Goal: Information Seeking & Learning: Find specific fact

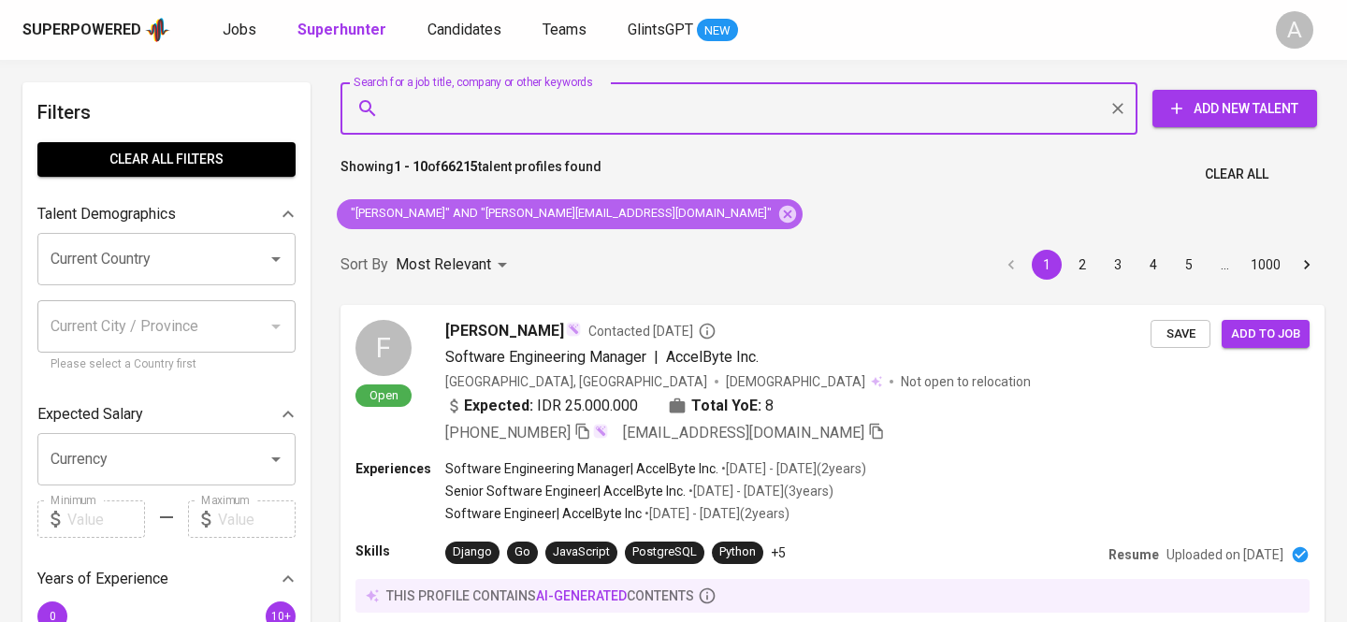
click at [779, 205] on icon at bounding box center [787, 213] width 17 height 17
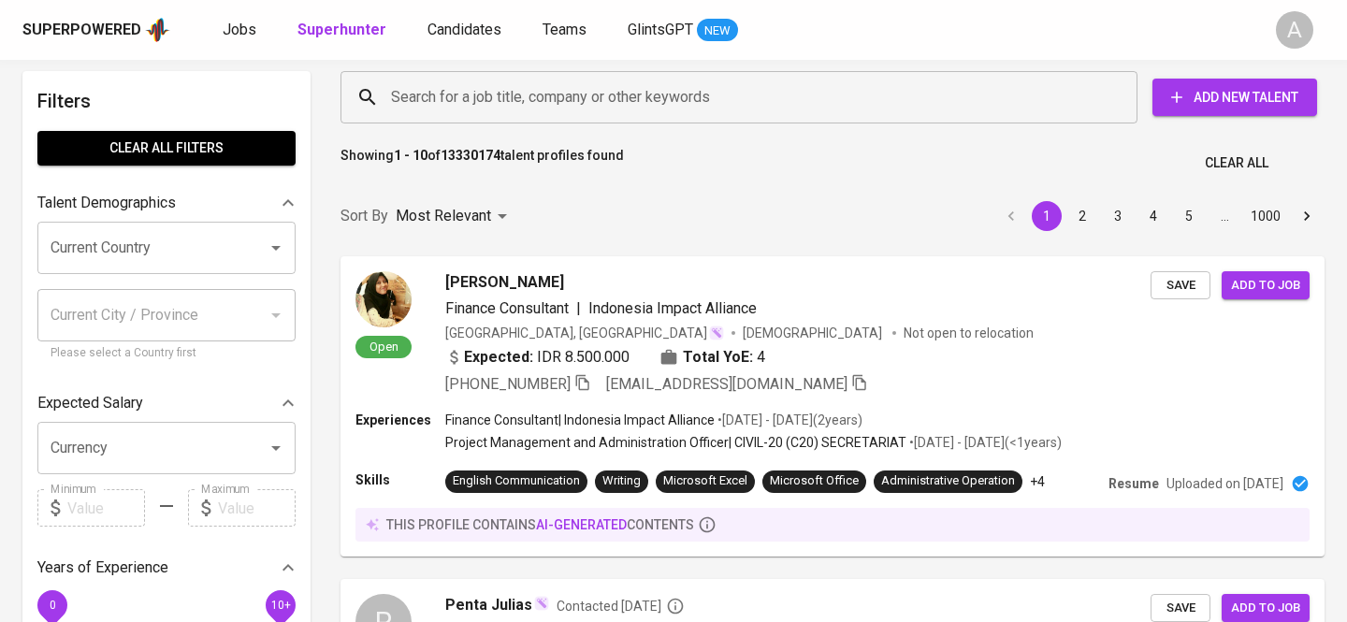
scroll to position [11, 0]
click at [672, 113] on input "Search for a job title, company or other keywords" at bounding box center [743, 98] width 715 height 36
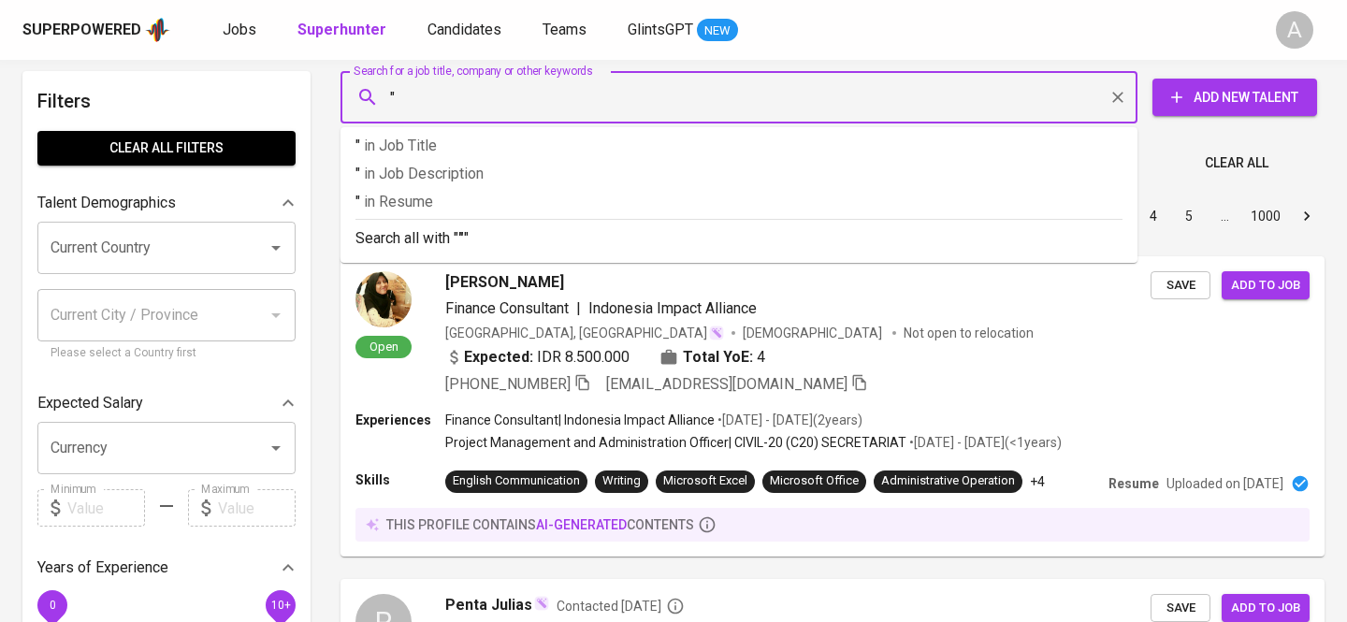
paste input "[PERSON_NAME]"
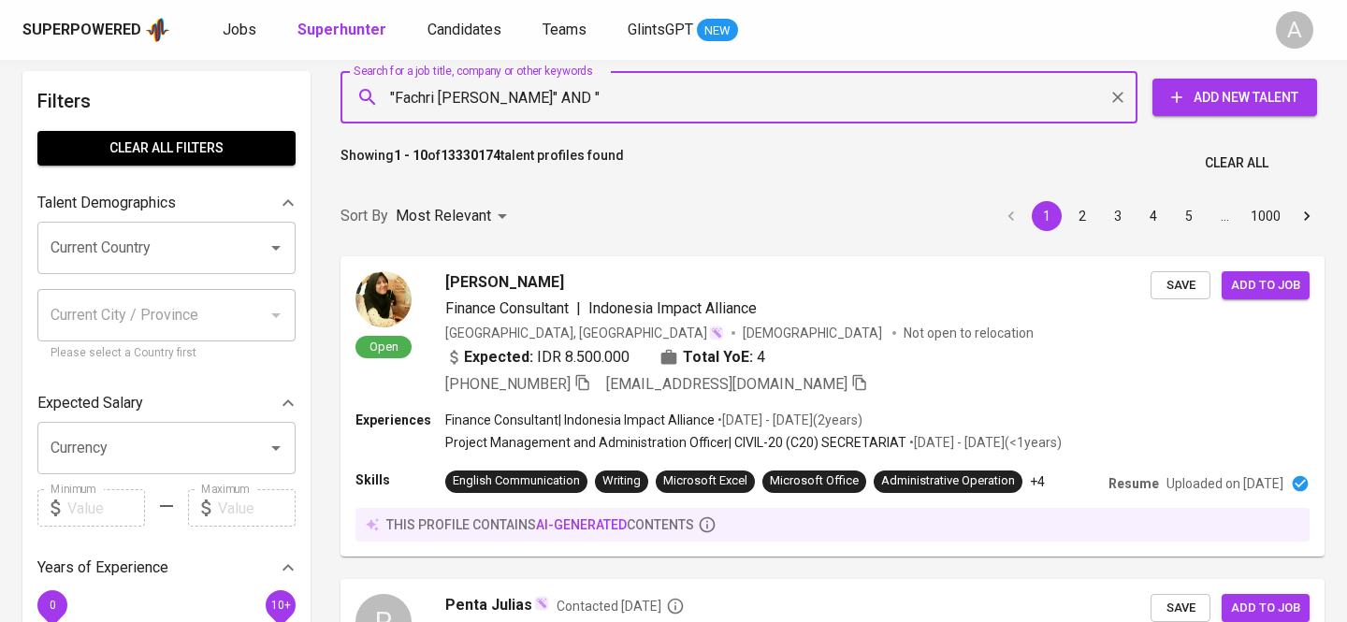
paste input "[EMAIL_ADDRESS][DOMAIN_NAME]"
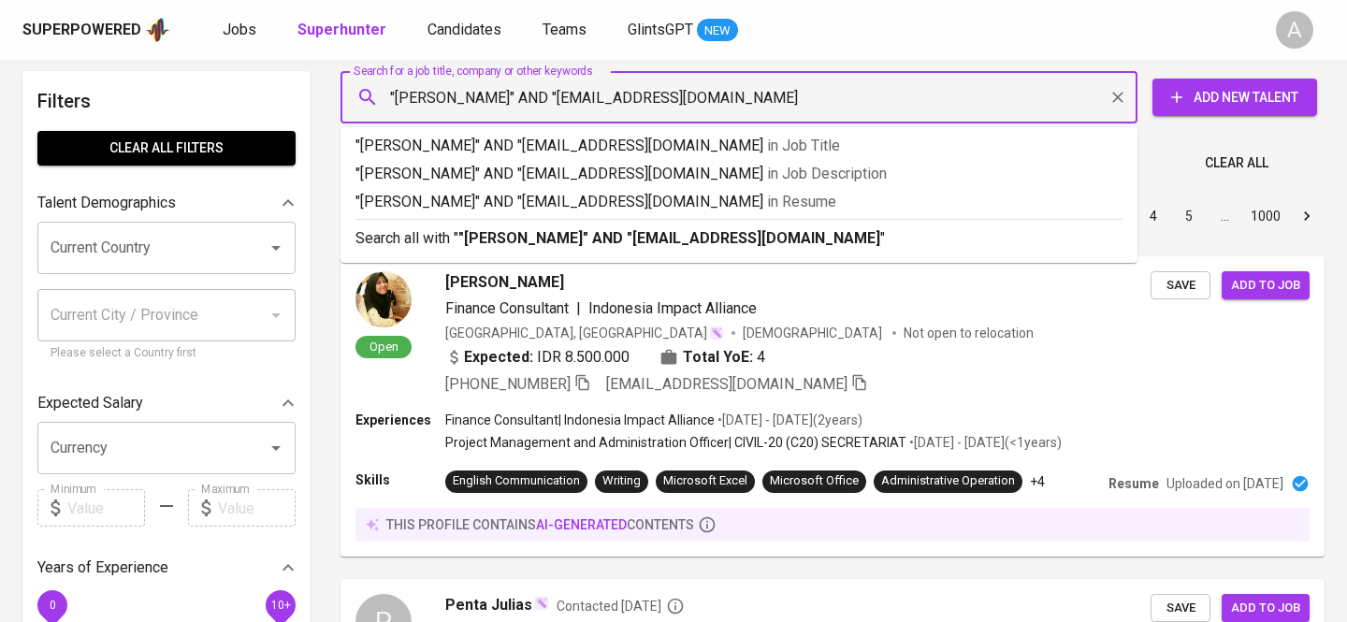
type input ""Fachri [PERSON_NAME]" AND "[EMAIL_ADDRESS][DOMAIN_NAME]""
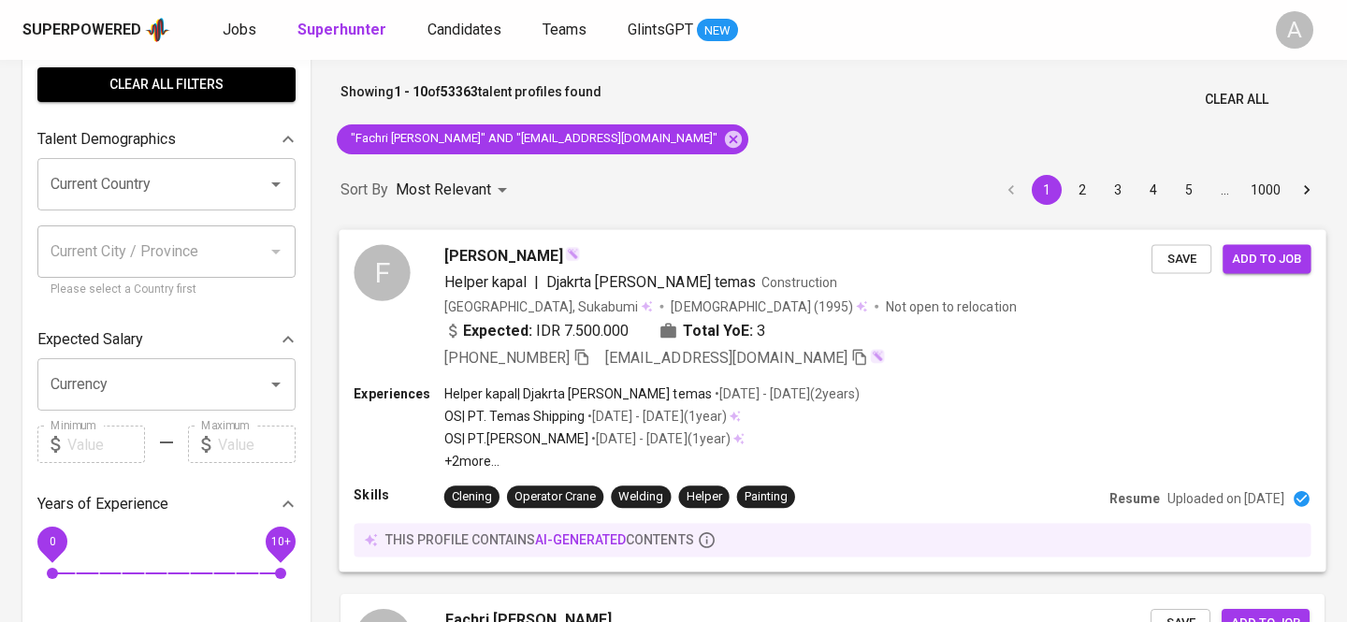
scroll to position [78, 0]
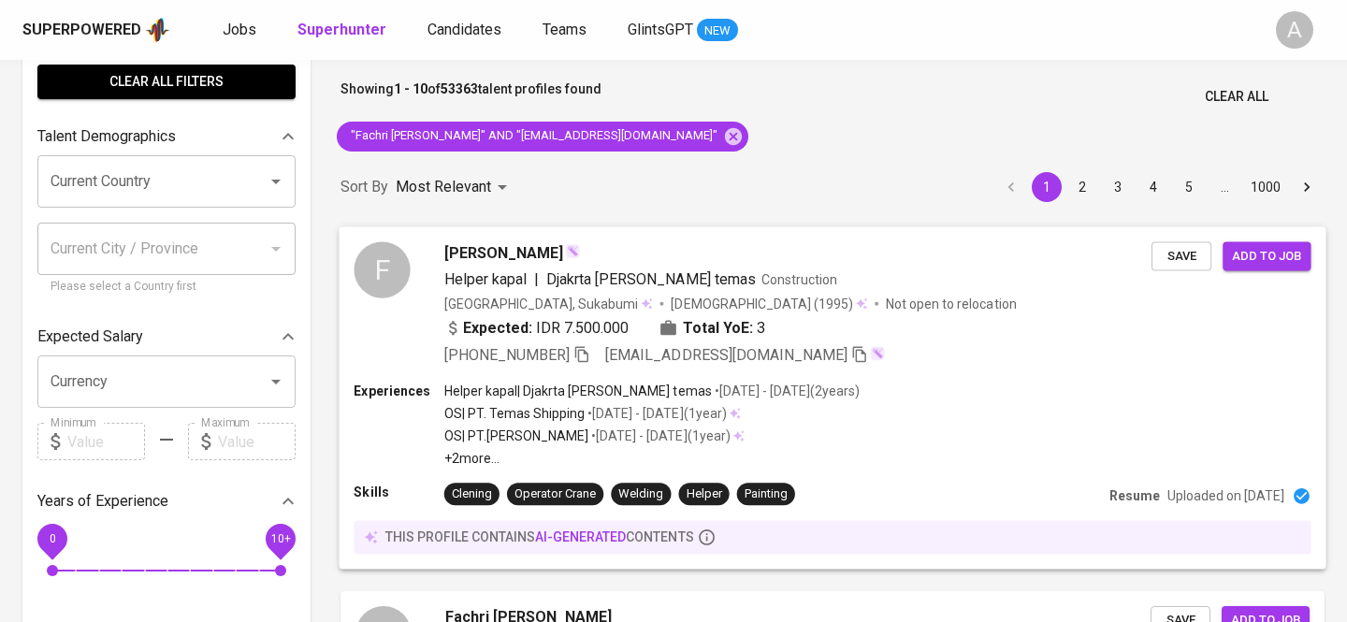
click at [904, 367] on div "F [PERSON_NAME] Helper kapal | Djakrta [PERSON_NAME] temas Construction [GEOGRA…" at bounding box center [832, 303] width 987 height 155
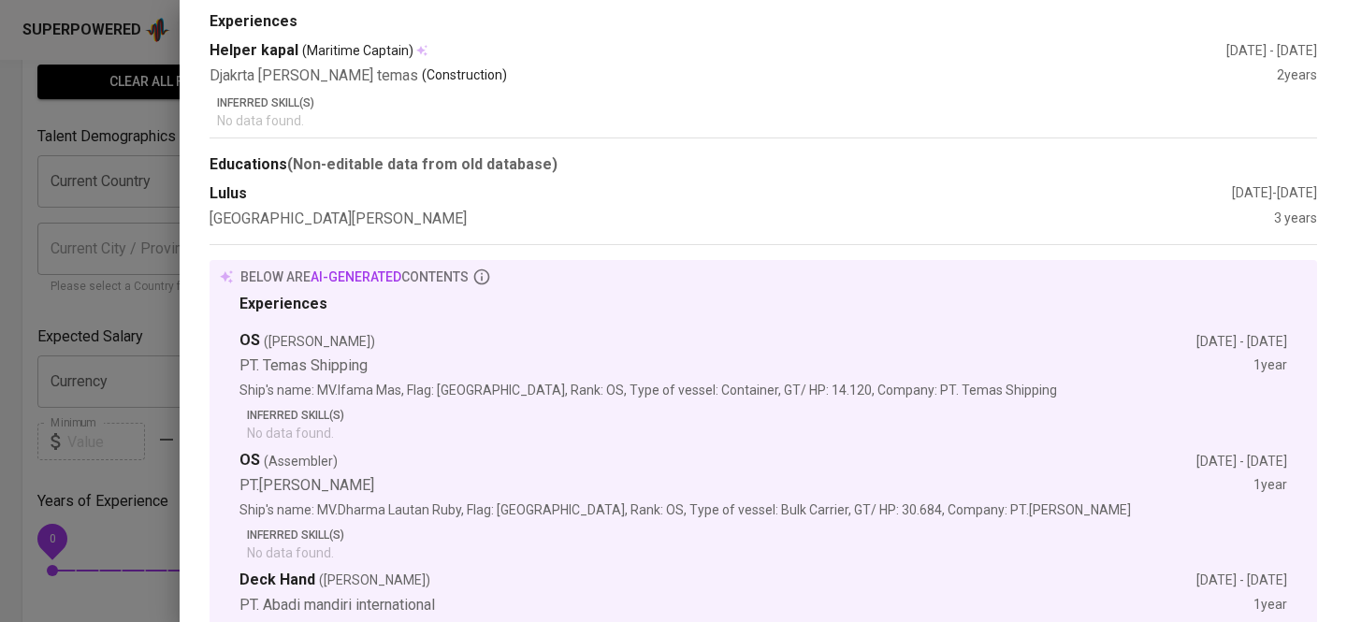
scroll to position [0, 0]
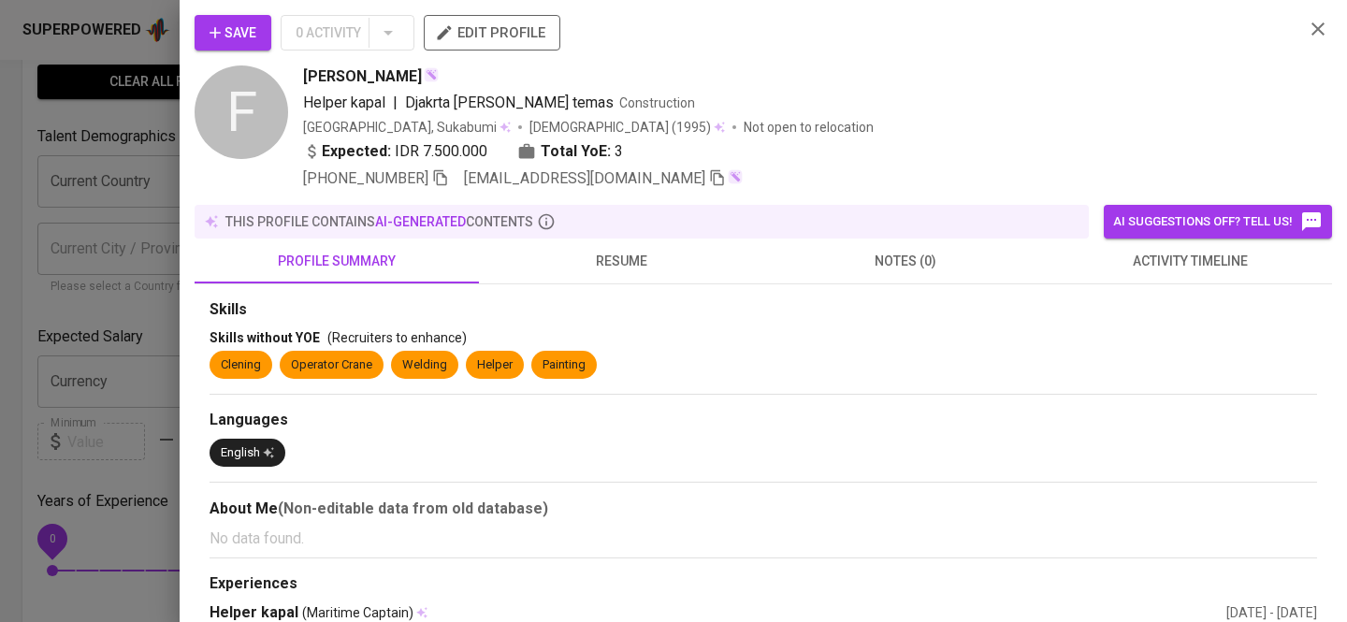
click at [1314, 31] on icon "button" at bounding box center [1317, 28] width 13 height 13
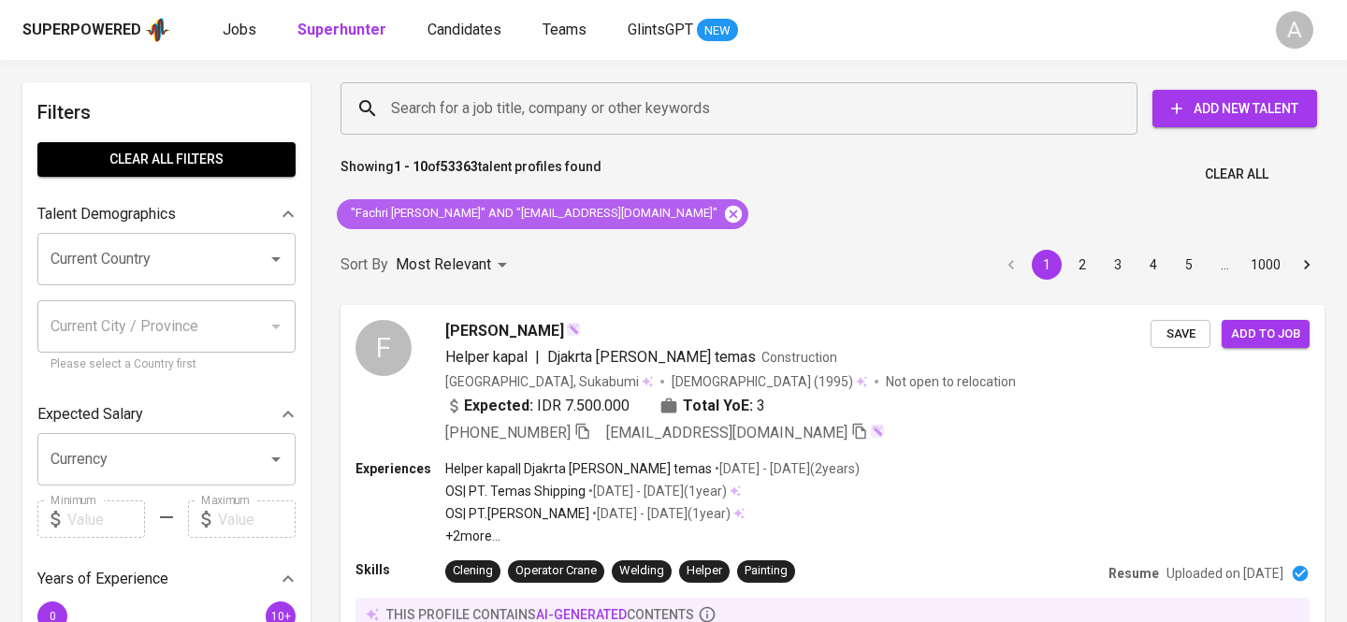
click at [723, 220] on icon at bounding box center [733, 214] width 21 height 21
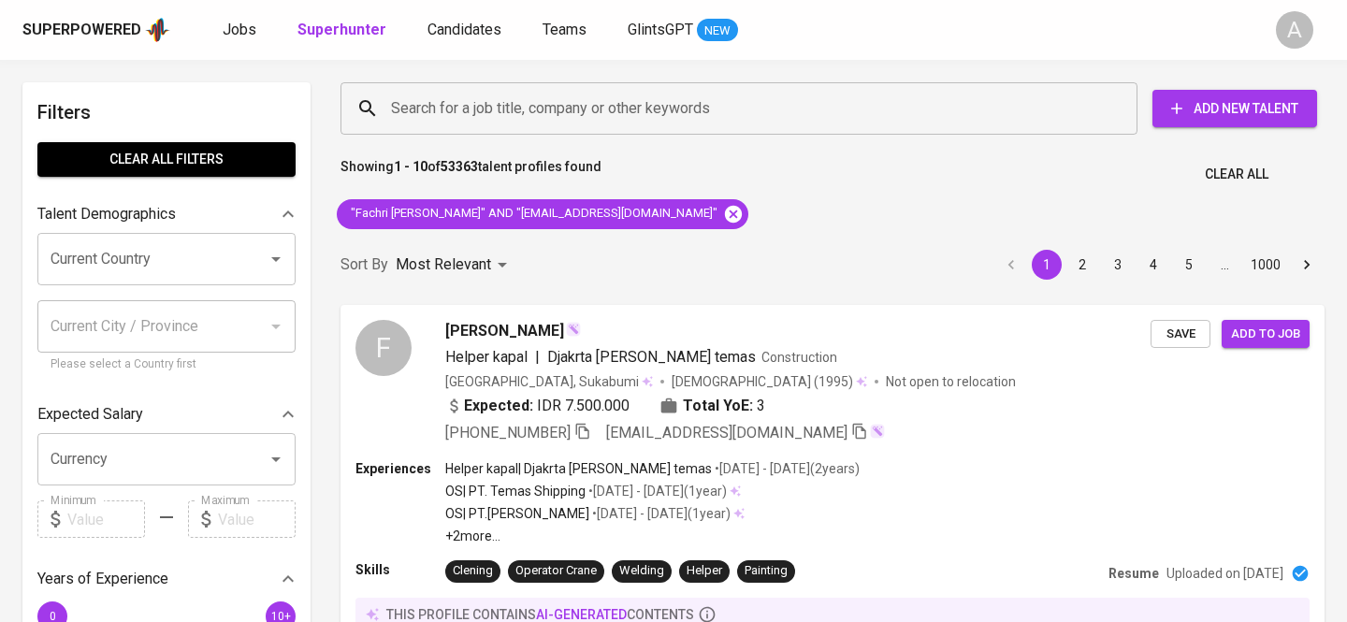
click at [621, 237] on div "Sort By Most Relevant MOST_RELEVANT 1 2 3 4 5 … 1000" at bounding box center [832, 265] width 1006 height 57
click at [543, 119] on input "Search for a job title, company or other keywords" at bounding box center [743, 109] width 715 height 36
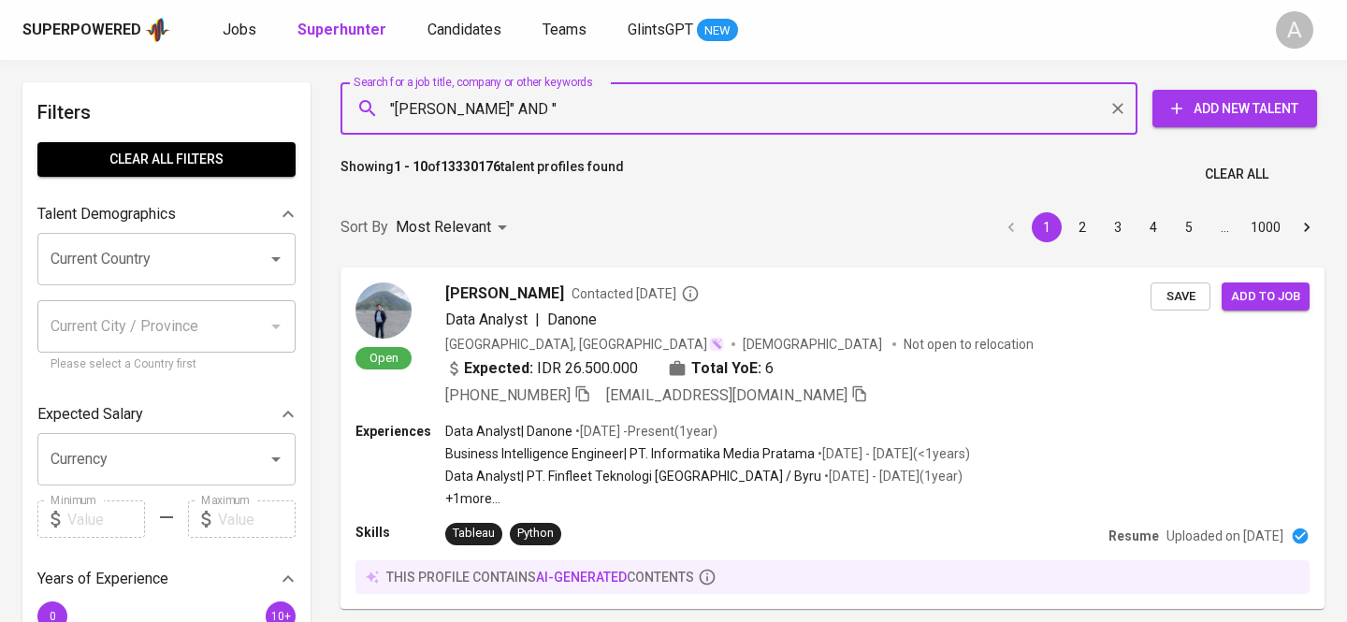
paste input "[EMAIL_ADDRESS][DOMAIN_NAME]"
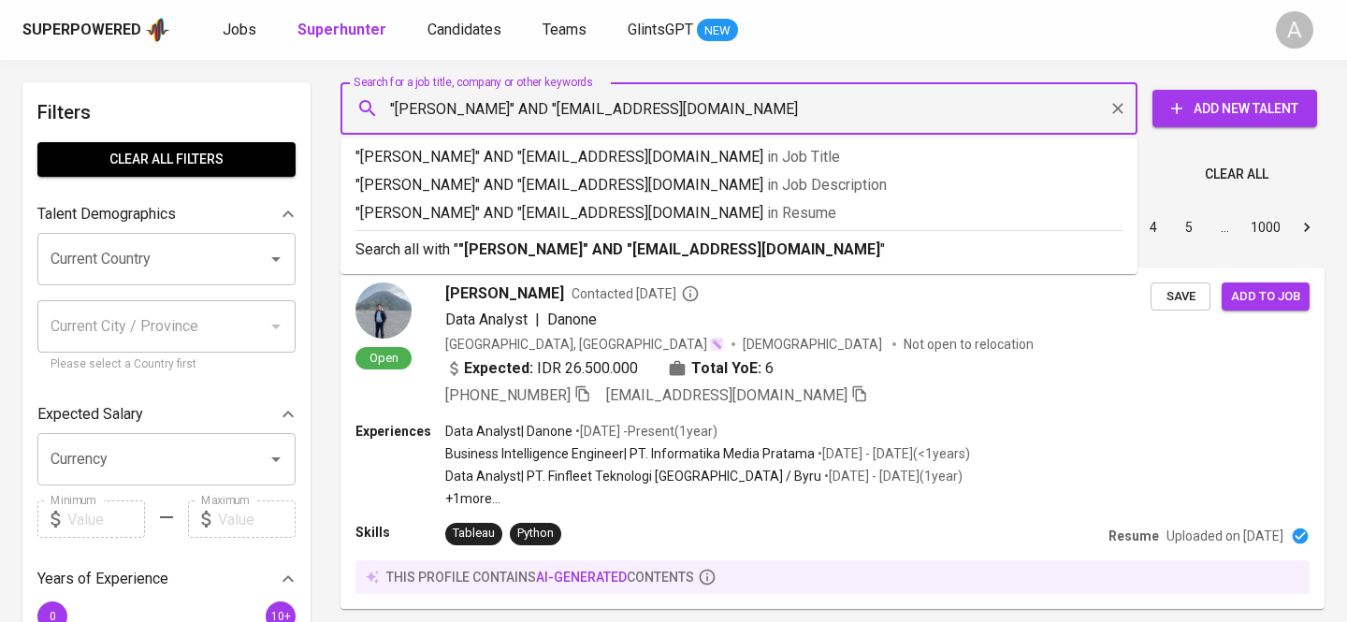
type input ""[PERSON_NAME]" AND "[EMAIL_ADDRESS][DOMAIN_NAME]""
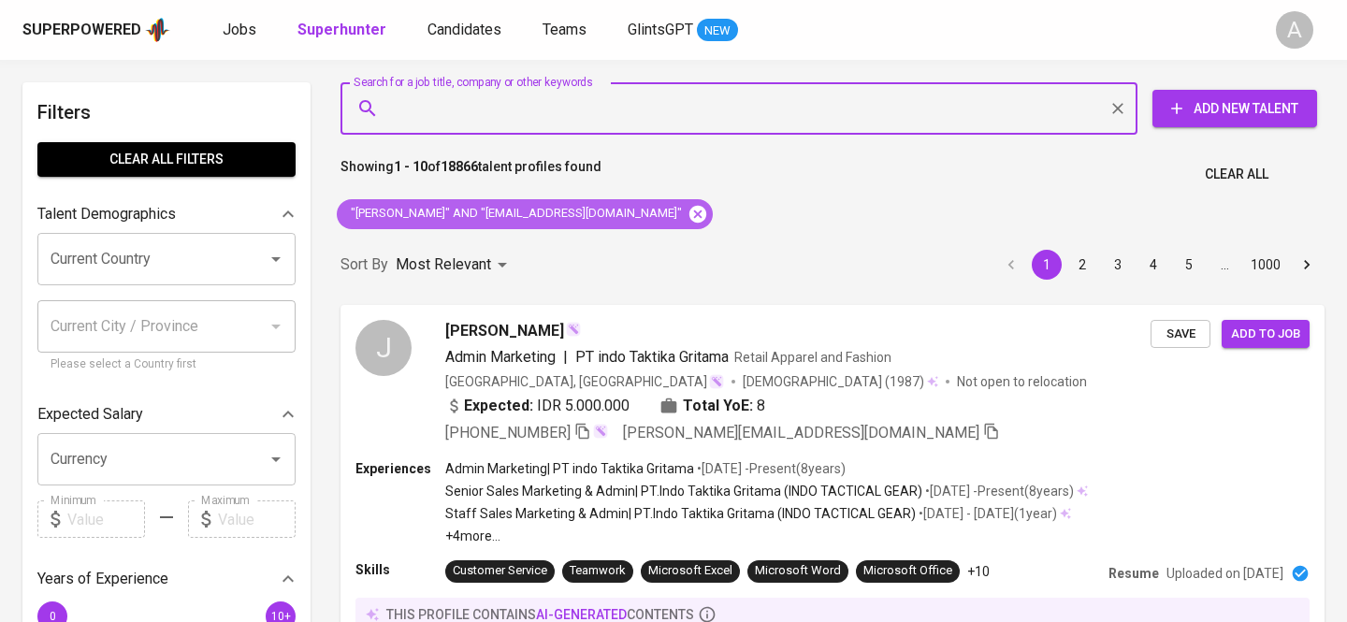
click at [689, 212] on icon at bounding box center [697, 213] width 17 height 17
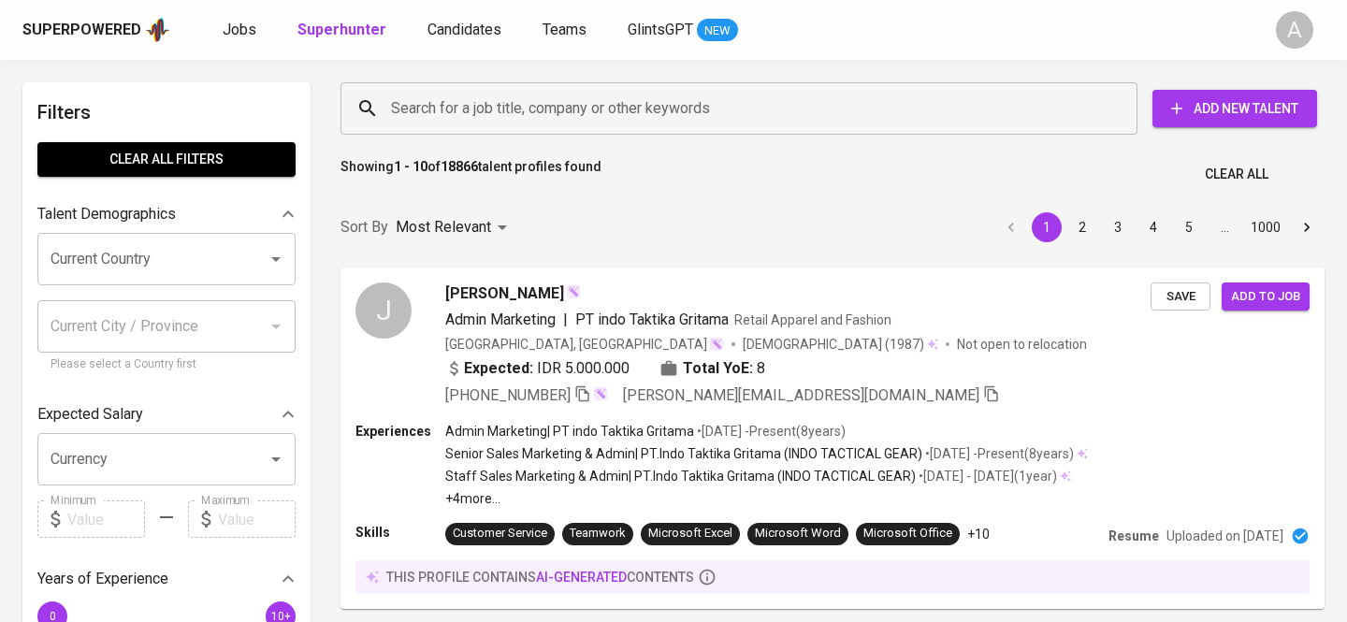
click at [535, 119] on input "Search for a job title, company or other keywords" at bounding box center [743, 109] width 715 height 36
click at [511, 109] on input "Search for a job title, company or other keywords" at bounding box center [743, 109] width 715 height 36
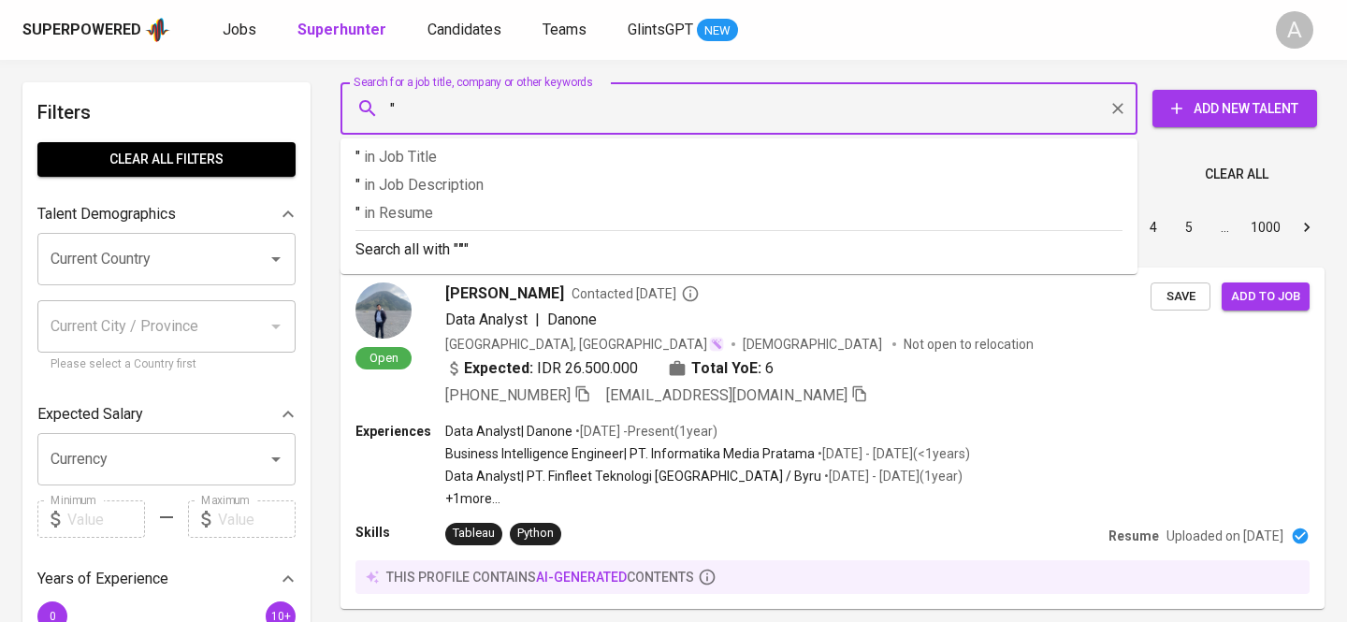
paste input "[PERSON_NAME]"
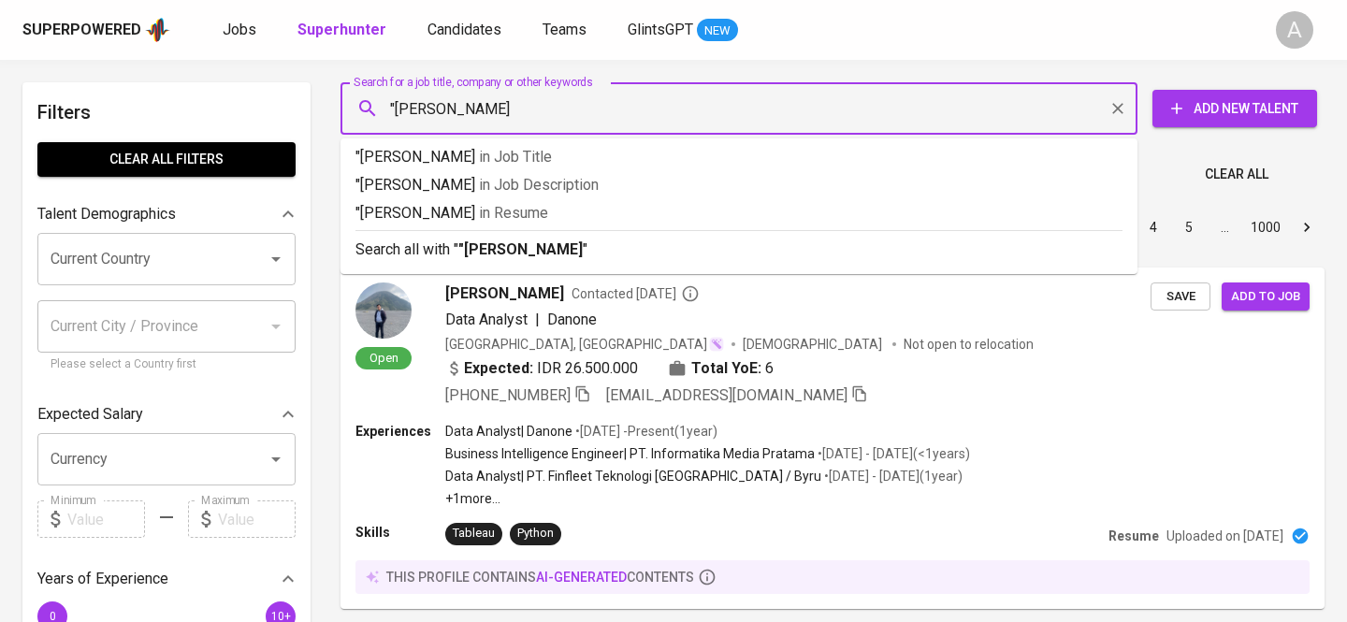
type input ""[PERSON_NAME]""
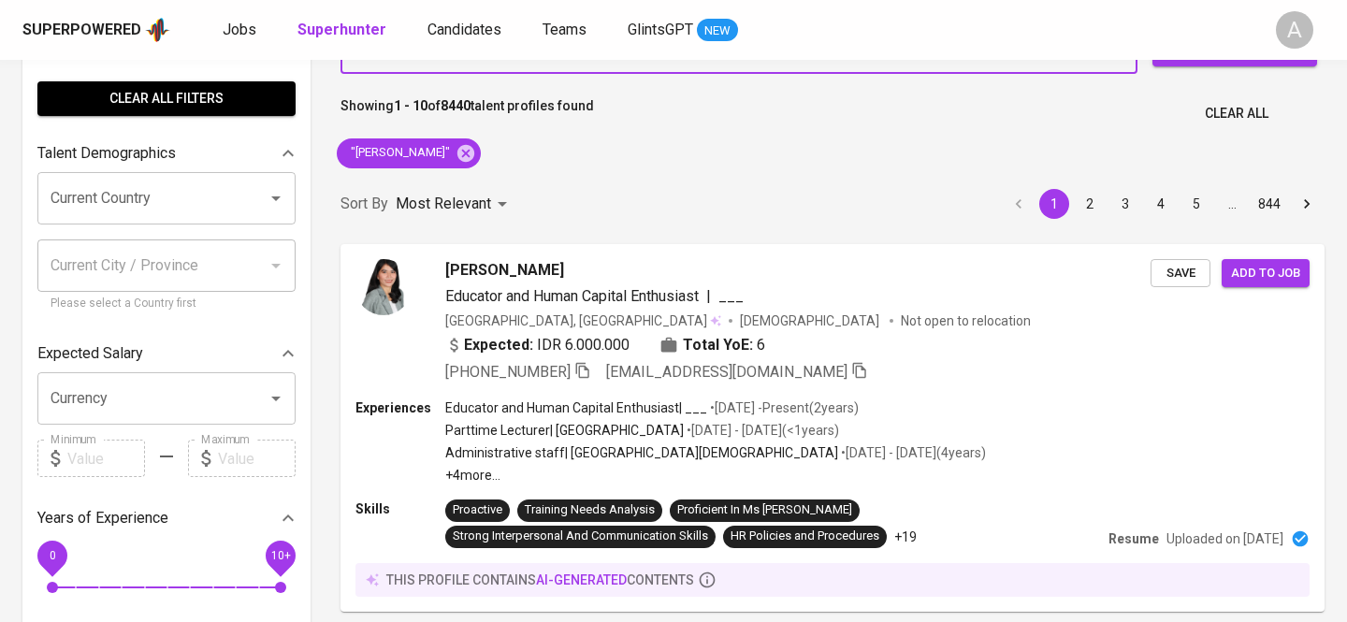
scroll to position [70, 0]
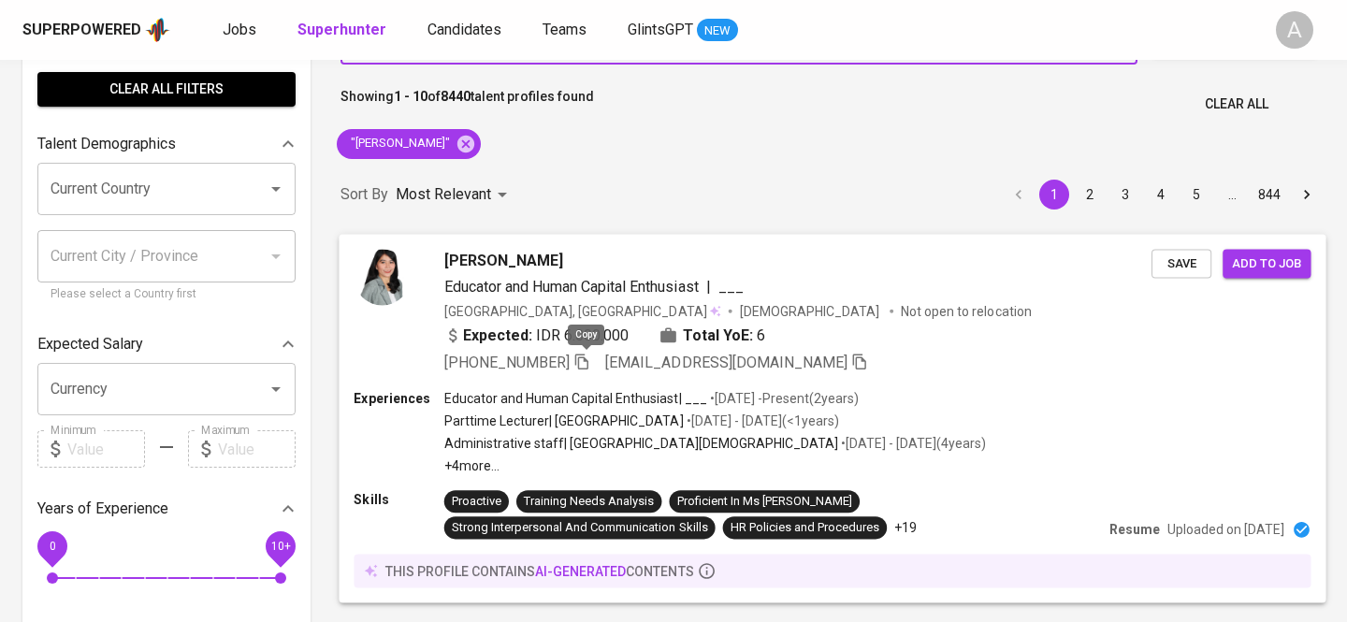
click at [580, 360] on icon "button" at bounding box center [581, 362] width 13 height 16
